Goal: Check status: Check status

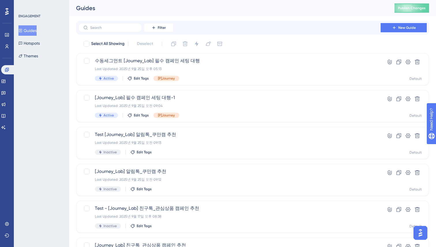
click at [69, 31] on div "ENGAGEMENT Guides Hotspots Themes" at bounding box center [41, 123] width 55 height 247
click at [220, 67] on div "Last Updated: 2025년 9월 25일 오후 05:13" at bounding box center [229, 69] width 269 height 5
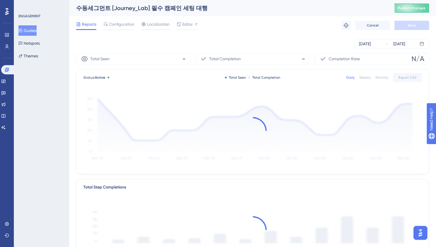
click at [272, 17] on div "Reports Configuration Localization Editor Troubleshoot Cancel Save" at bounding box center [252, 25] width 353 height 18
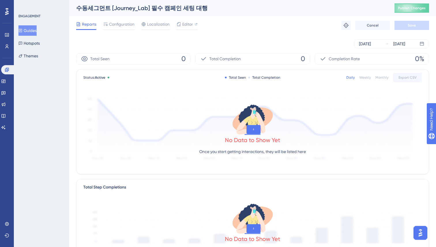
click at [272, 17] on div "Reports Configuration Localization Editor Troubleshoot Cancel Save" at bounding box center [252, 25] width 353 height 18
click at [395, 46] on div "[DATE]" at bounding box center [399, 43] width 12 height 7
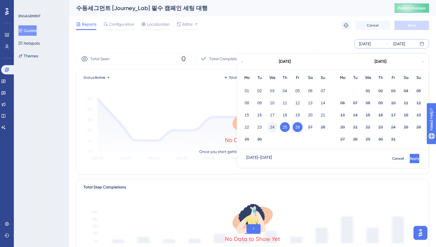
click at [272, 126] on button "24" at bounding box center [272, 127] width 10 height 10
click at [409, 157] on span "Apply" at bounding box center [414, 158] width 10 height 5
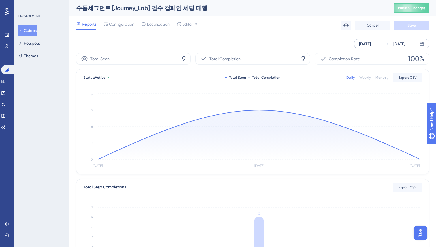
click at [431, 173] on div "Performance Users Engagement Widgets Feedback Product Updates Knowledge Base AI…" at bounding box center [252, 197] width 367 height 395
click at [91, 21] on span "Reports" at bounding box center [89, 24] width 14 height 7
click at [88, 28] on div "Reports" at bounding box center [86, 25] width 20 height 9
click at [29, 28] on button "Guides" at bounding box center [27, 30] width 18 height 10
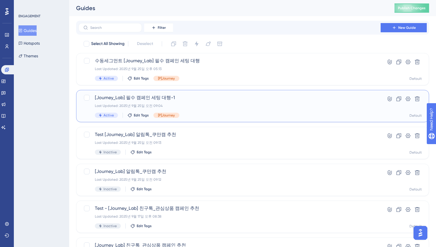
click at [233, 111] on div "[Journey_Lab] 필수 캠페인 세팅 대행-1 Last Updated: 2025년 9월 25일 오전 09:04 Active Edit Ta…" at bounding box center [229, 106] width 269 height 24
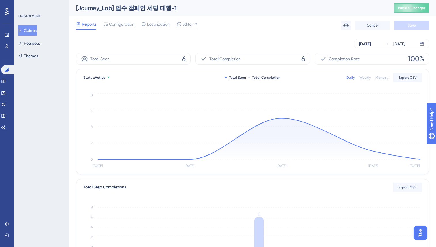
click at [318, 42] on div "[DATE] [DATE]" at bounding box center [252, 43] width 353 height 9
click at [27, 35] on button "Guides" at bounding box center [27, 30] width 18 height 10
